Goal: Information Seeking & Learning: Learn about a topic

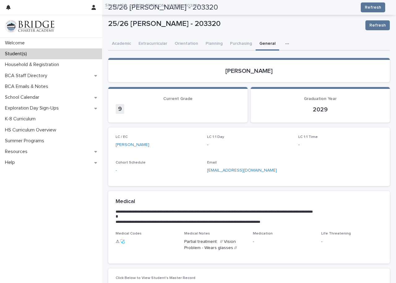
scroll to position [147, 0]
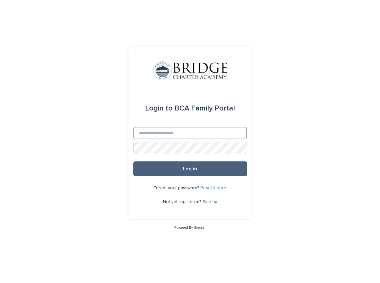
type input "**********"
click at [183, 171] on button "Log in" at bounding box center [190, 169] width 114 height 15
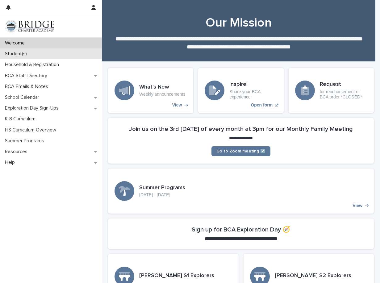
click at [29, 54] on p "Student(s)" at bounding box center [16, 54] width 29 height 6
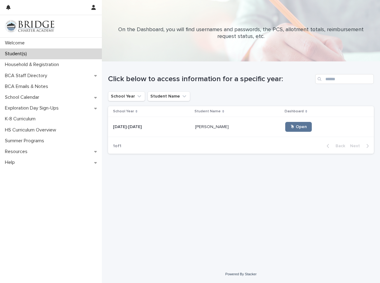
click at [126, 128] on p "[DATE]-[DATE]" at bounding box center [128, 126] width 30 height 6
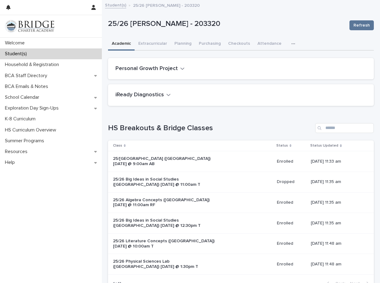
click at [292, 45] on icon "button" at bounding box center [294, 44] width 4 height 4
click at [282, 60] on button "General" at bounding box center [278, 59] width 41 height 9
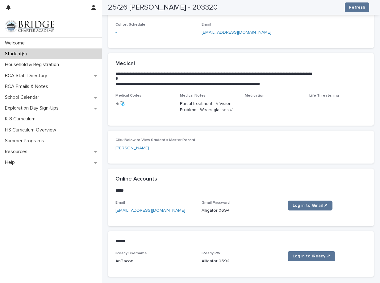
scroll to position [185, 0]
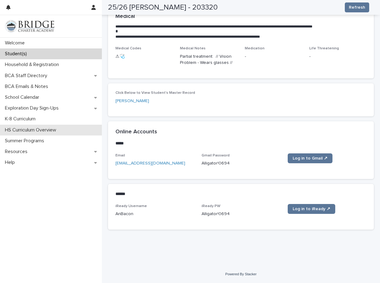
click at [29, 129] on p "HS Curriculum Overview" at bounding box center [31, 130] width 59 height 6
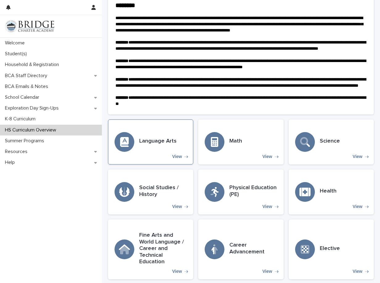
scroll to position [49, 0]
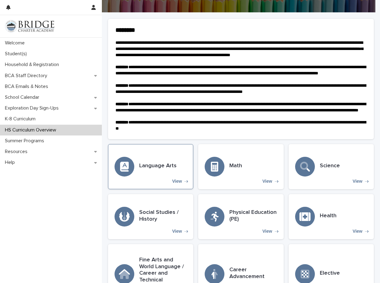
click at [169, 189] on div "Language Arts View" at bounding box center [150, 166] width 85 height 45
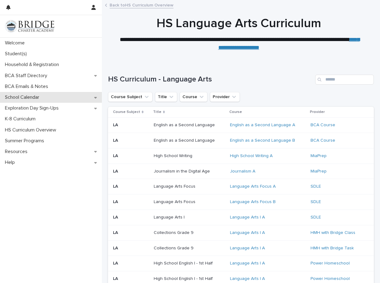
click at [20, 98] on p "School Calendar" at bounding box center [23, 98] width 42 height 6
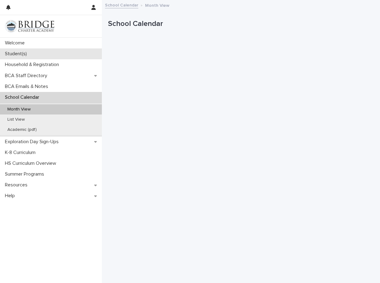
click at [12, 53] on p "Student(s)" at bounding box center [16, 54] width 29 height 6
